Goal: Information Seeking & Learning: Learn about a topic

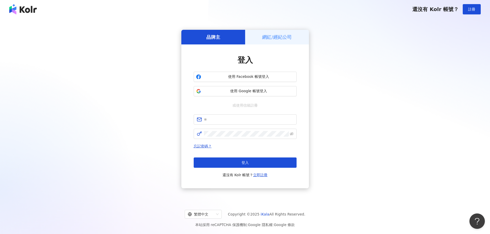
click at [252, 98] on div "登入 使用 Facebook 帳號登入 使用 Google 帳號登入 或使用信箱註冊 忘記密碼？ 登入 還沒有 Kolr 帳號？ 立即註冊" at bounding box center [245, 116] width 103 height 123
click at [250, 95] on button "使用 Google 帳號登入" at bounding box center [245, 91] width 103 height 10
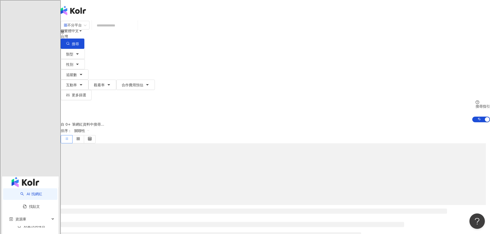
click at [136, 30] on input "search" at bounding box center [115, 26] width 42 height 10
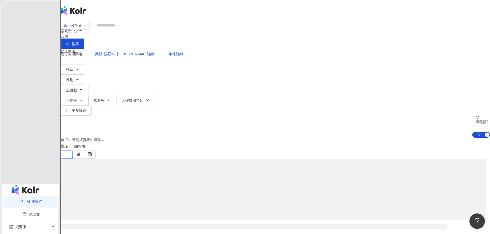
paste input "********"
type input "********"
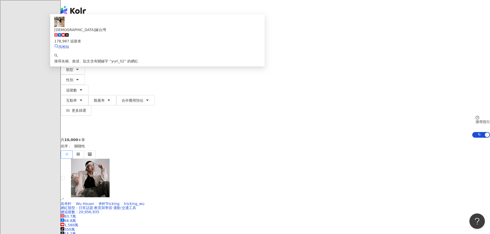
click at [237, 44] on div "178,987 追蹤者" at bounding box center [157, 38] width 206 height 11
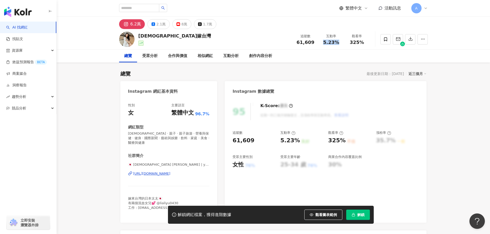
drag, startPoint x: 231, startPoint y: 92, endPoint x: 340, endPoint y: 42, distance: 120.2
click at [340, 42] on div "5.23%" at bounding box center [332, 42] width 20 height 5
click at [353, 214] on icon "button" at bounding box center [354, 215] width 4 height 4
drag, startPoint x: 350, startPoint y: 45, endPoint x: 369, endPoint y: 47, distance: 19.7
click at [369, 47] on div "追蹤數 61,609 互動率 5.23% 觀看率 325%" at bounding box center [331, 39] width 77 height 15
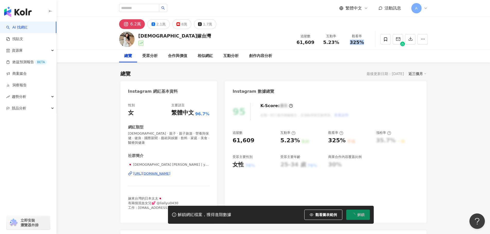
copy span "325%"
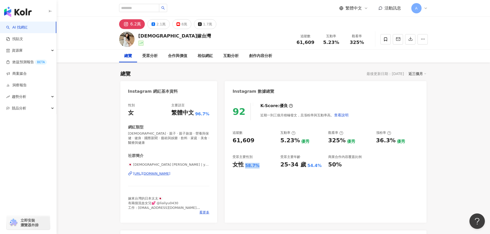
drag, startPoint x: 245, startPoint y: 166, endPoint x: 257, endPoint y: 167, distance: 12.2
click at [257, 167] on div "58.7%" at bounding box center [252, 166] width 14 height 6
copy div "58.7%"
drag, startPoint x: 279, startPoint y: 166, endPoint x: 301, endPoint y: 169, distance: 22.6
click at [301, 169] on div "92 K-Score : 優良 近期一到三個月積極發文，且漲粉率與互動率高。 查看說明 追蹤數 61,609 互動率 5.23% 優秀 觀看率 325% 優秀…" at bounding box center [325, 160] width 201 height 125
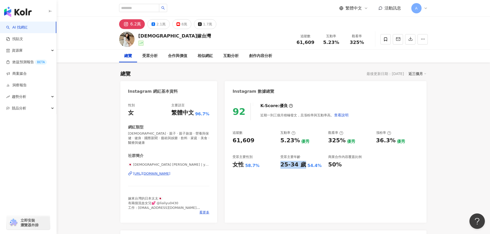
copy div "25-34 歲"
drag, startPoint x: 304, startPoint y: 164, endPoint x: 321, endPoint y: 164, distance: 17.8
click at [321, 164] on div "25-34 歲 54.4%" at bounding box center [301, 165] width 43 height 8
copy div "54.4%"
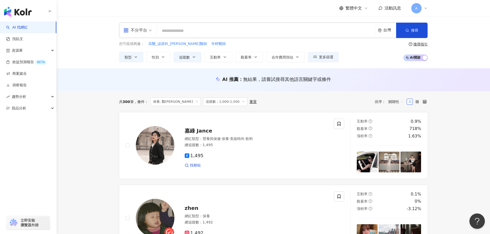
click at [197, 33] on input "search" at bounding box center [266, 31] width 215 height 10
paste input "*********"
type input "*********"
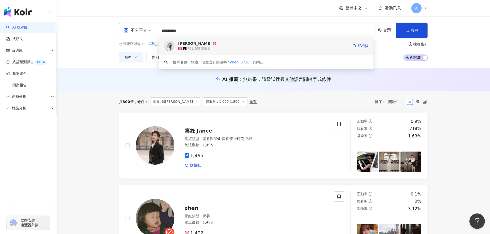
click at [244, 48] on div "tiktok-icon 791,395 追蹤者" at bounding box center [263, 48] width 170 height 5
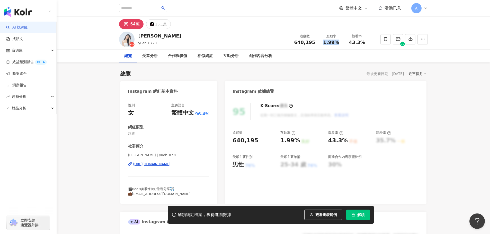
drag, startPoint x: 323, startPoint y: 41, endPoint x: 337, endPoint y: 42, distance: 14.2
click at [337, 42] on div "1.99%" at bounding box center [332, 42] width 20 height 5
drag, startPoint x: 342, startPoint y: 43, endPoint x: 365, endPoint y: 43, distance: 22.9
click at [365, 43] on div "追蹤數 640,195 互動率 1.99% 觀看率 43.3%" at bounding box center [330, 39] width 79 height 15
click at [365, 43] on div "43.3%" at bounding box center [357, 42] width 20 height 5
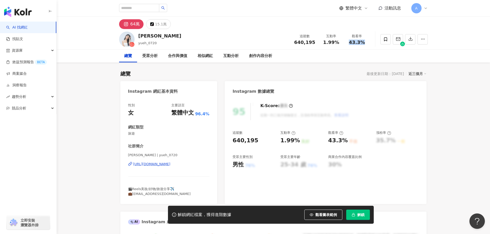
drag, startPoint x: 365, startPoint y: 43, endPoint x: 351, endPoint y: 44, distance: 14.2
click at [352, 44] on div "43.3%" at bounding box center [357, 42] width 20 height 5
copy span "43.3%"
